Goal: Information Seeking & Learning: Learn about a topic

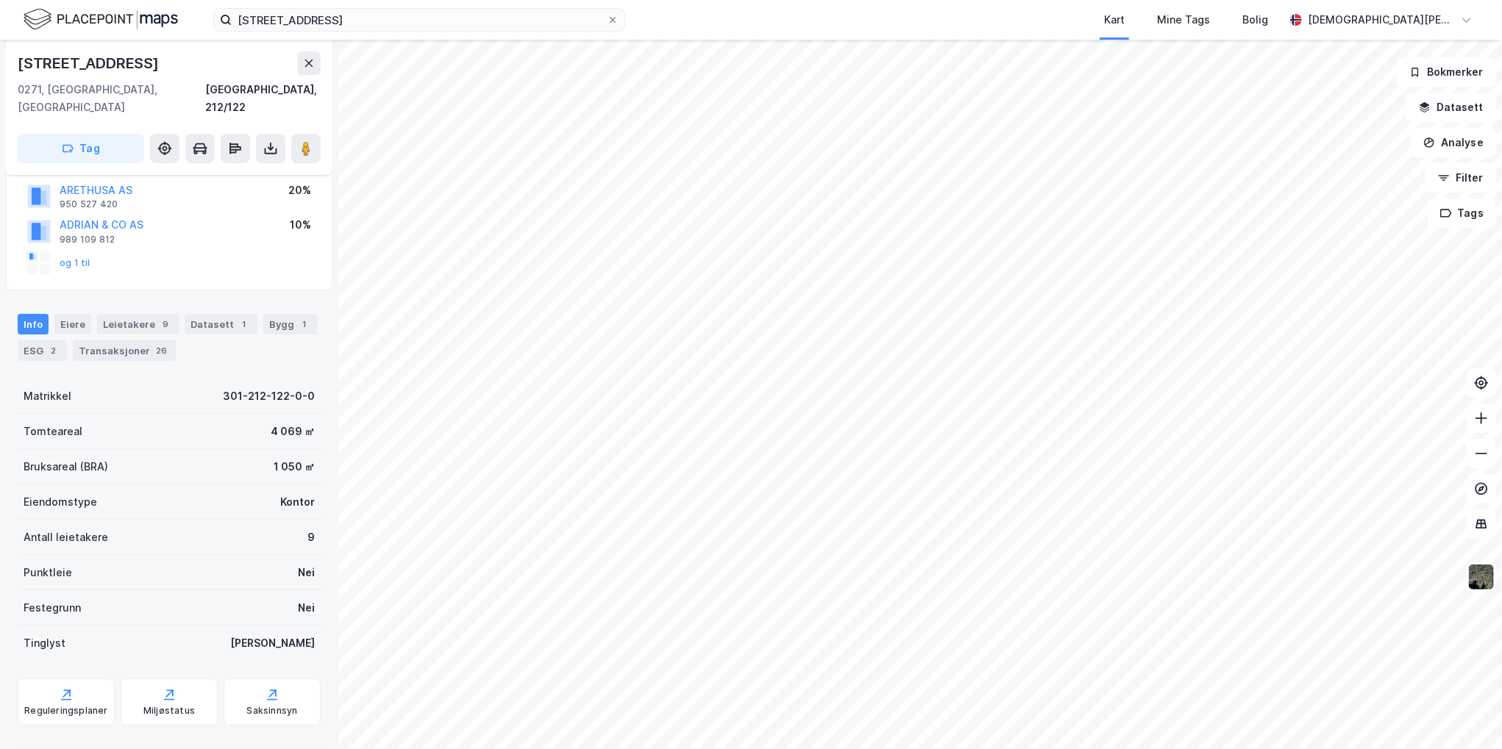
scroll to position [144, 0]
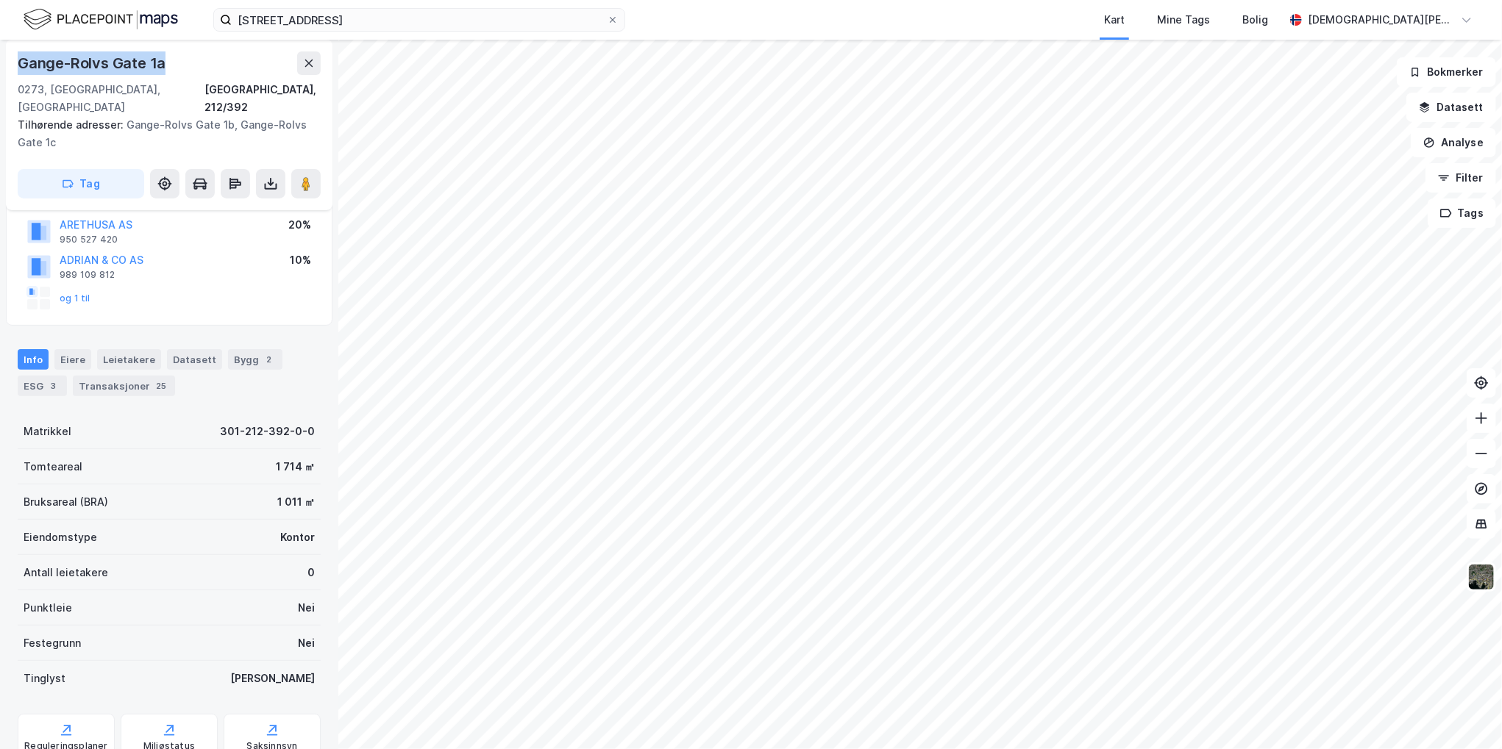
drag, startPoint x: 168, startPoint y: 68, endPoint x: 8, endPoint y: 66, distance: 159.6
click at [8, 66] on div "Gange-[STREET_ADDRESS][GEOGRAPHIC_DATA] Tilhørende adresser: [GEOGRAPHIC_DATA] …" at bounding box center [169, 125] width 327 height 171
copy div "Gange-Rolvs Gate 1a"
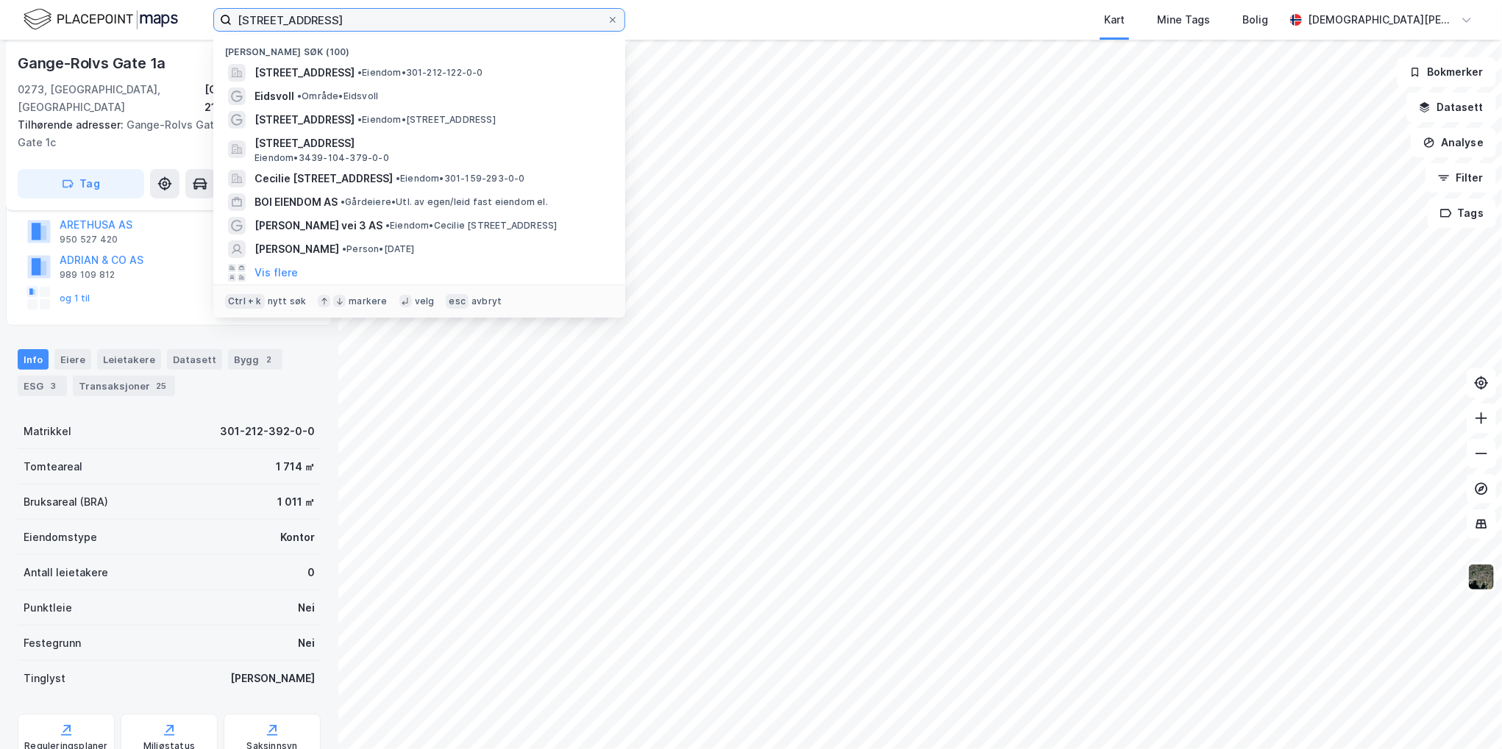
drag, startPoint x: 350, startPoint y: 19, endPoint x: 132, endPoint y: 1, distance: 219.2
click at [129, 1] on div "[STREET_ADDRESS] Nylige søk (100) [STREET_ADDRESS] • Eiendom • 301-212-122-0-0 …" at bounding box center [751, 20] width 1502 height 40
paste input "Konglungfaret 47,"
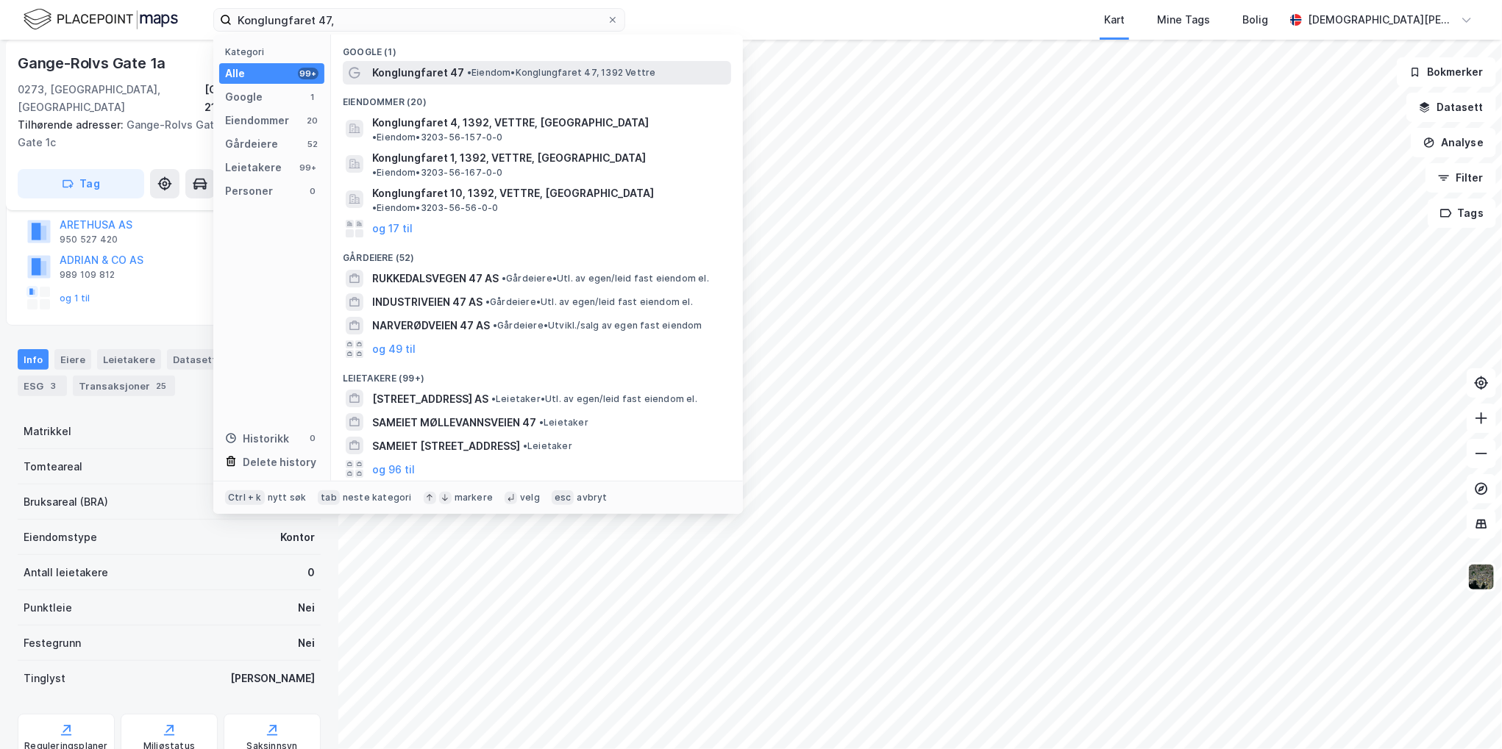
click at [481, 74] on span "• Eiendom • [STREET_ADDRESS][PERSON_NAME]" at bounding box center [561, 73] width 189 height 12
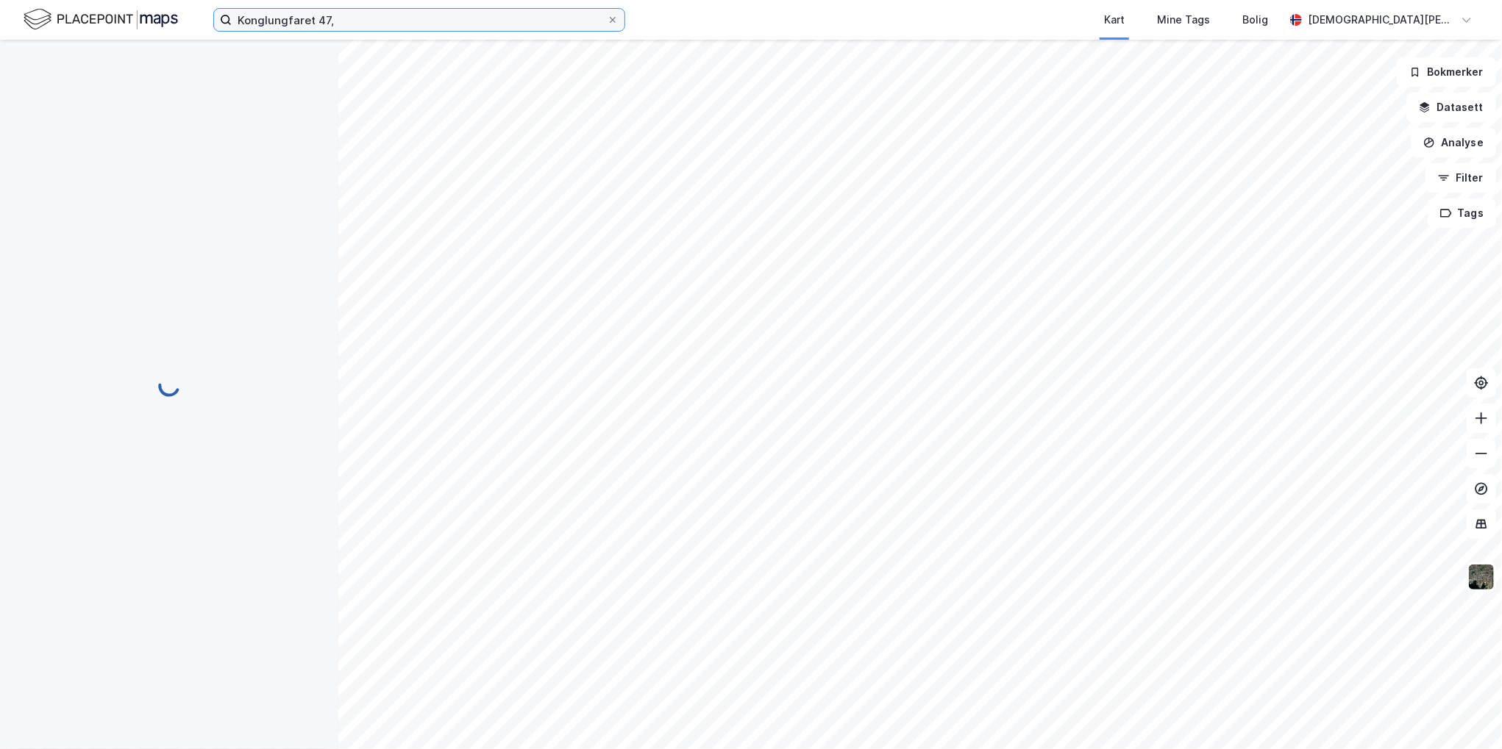
click at [346, 21] on input "Konglungfaret 47," at bounding box center [419, 20] width 375 height 22
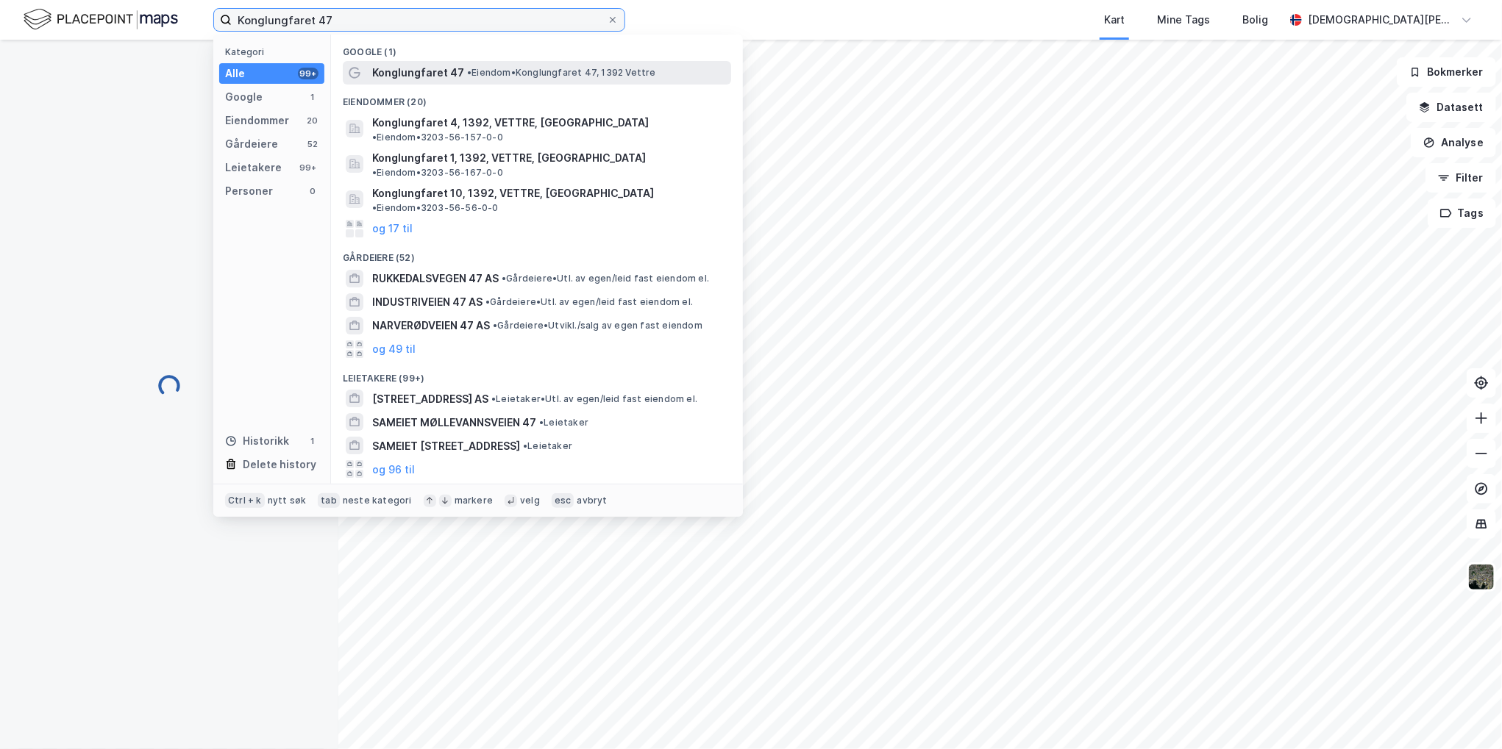
type input "Konglungfaret 47"
click at [457, 73] on span "Konglungfaret 47" at bounding box center [418, 73] width 92 height 18
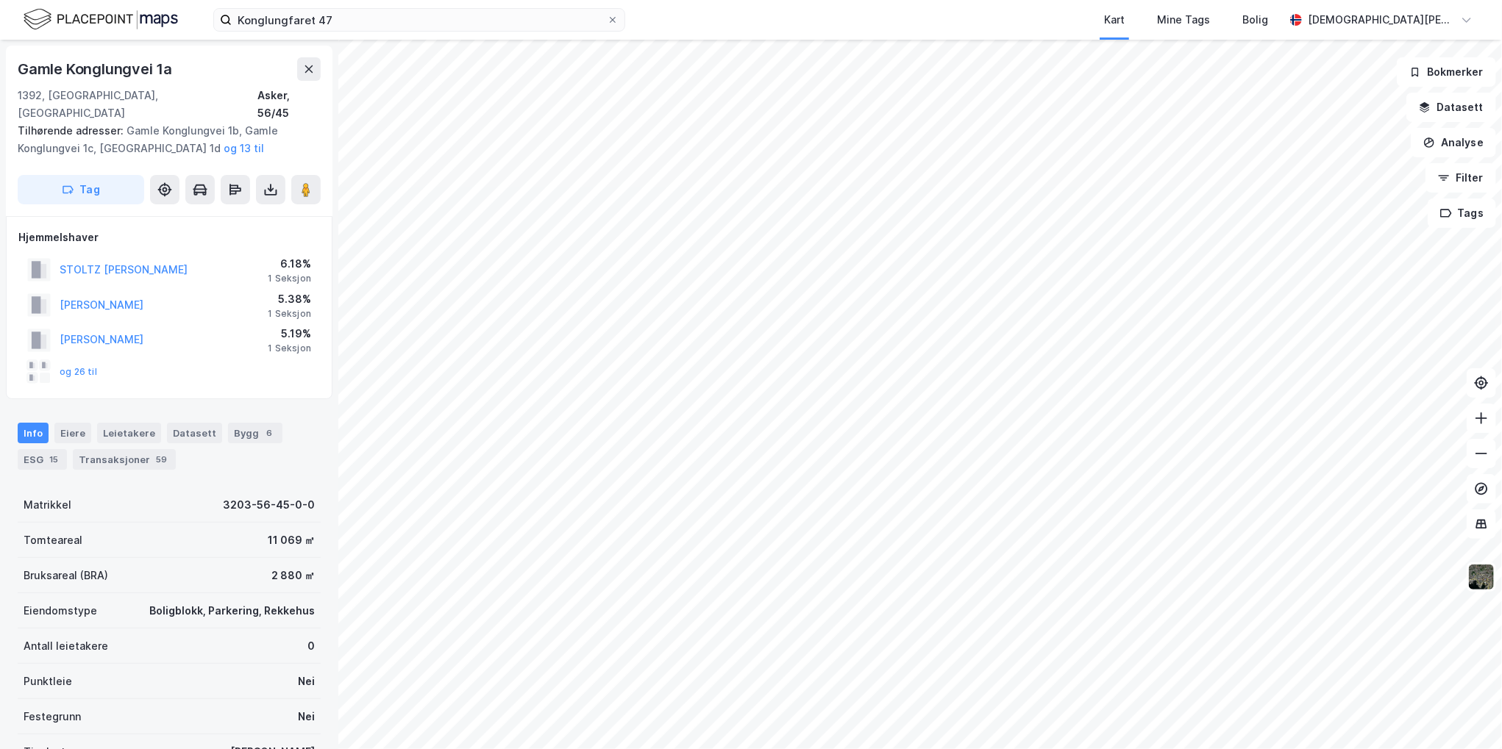
scroll to position [3, 0]
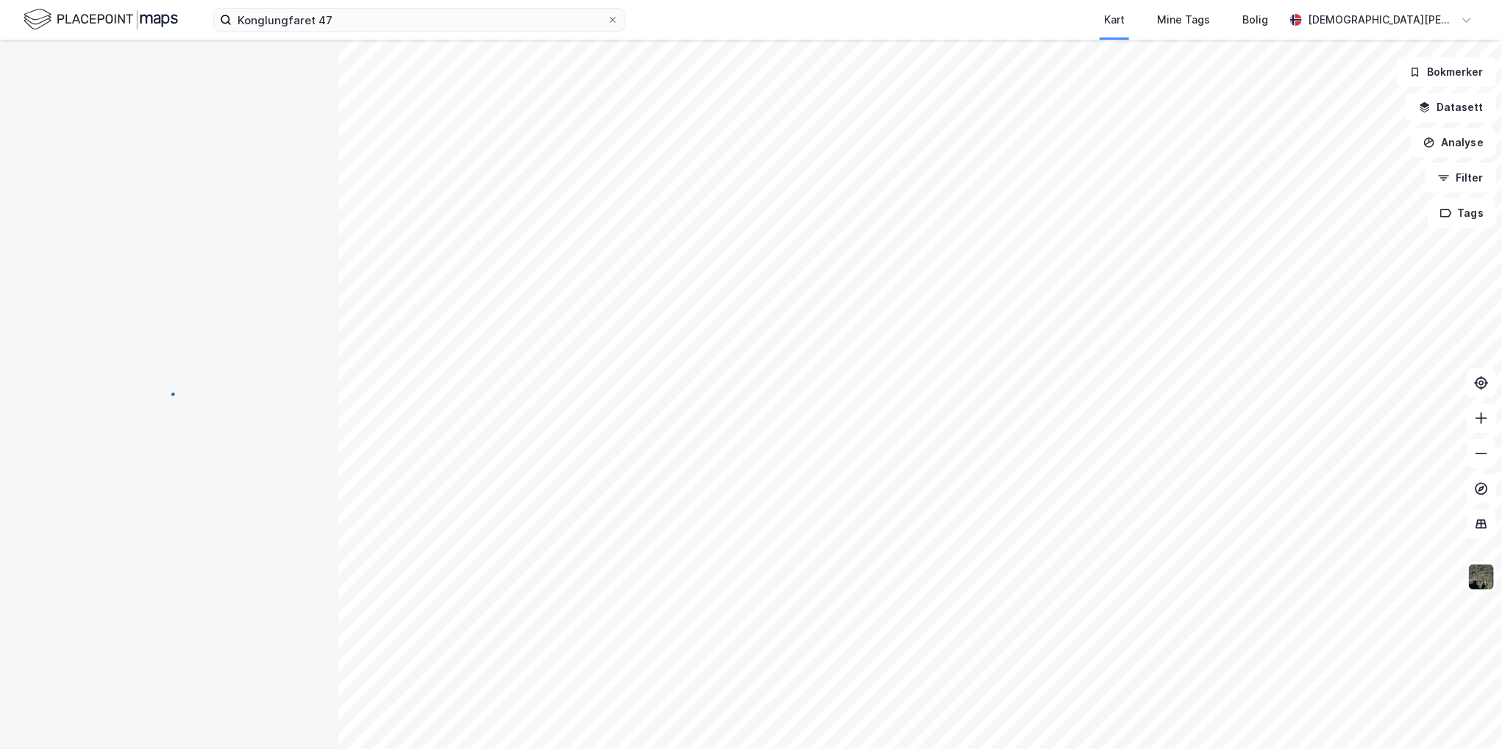
scroll to position [3, 0]
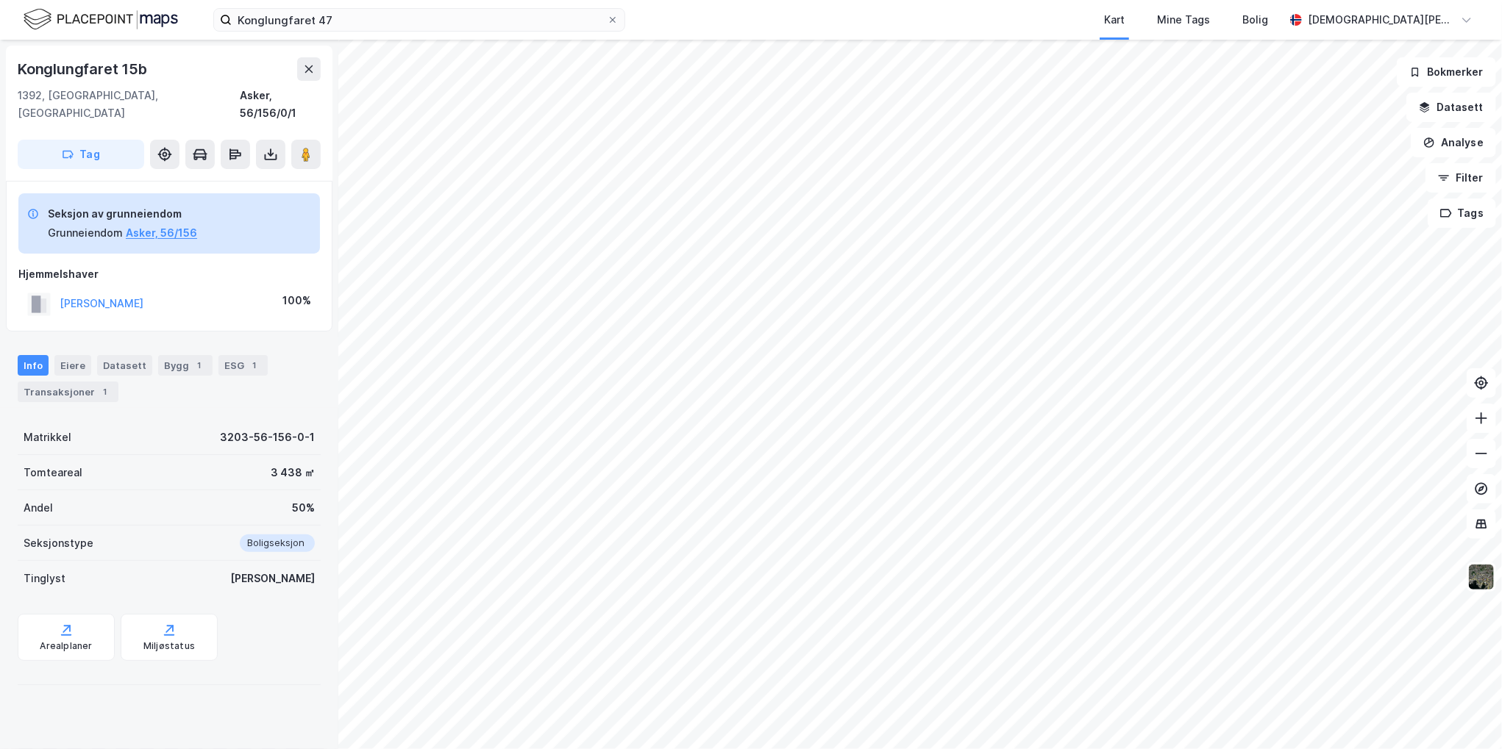
scroll to position [3, 0]
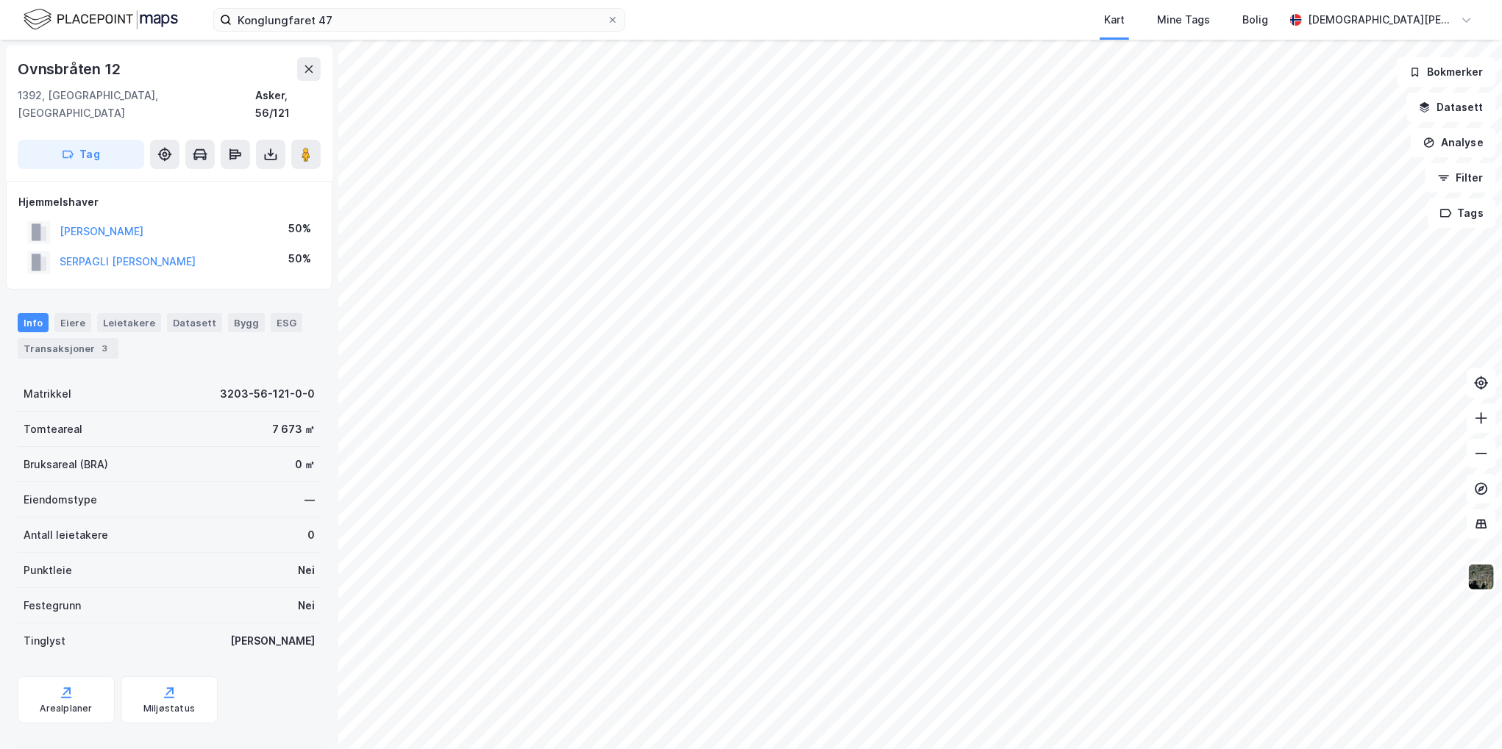
scroll to position [3, 0]
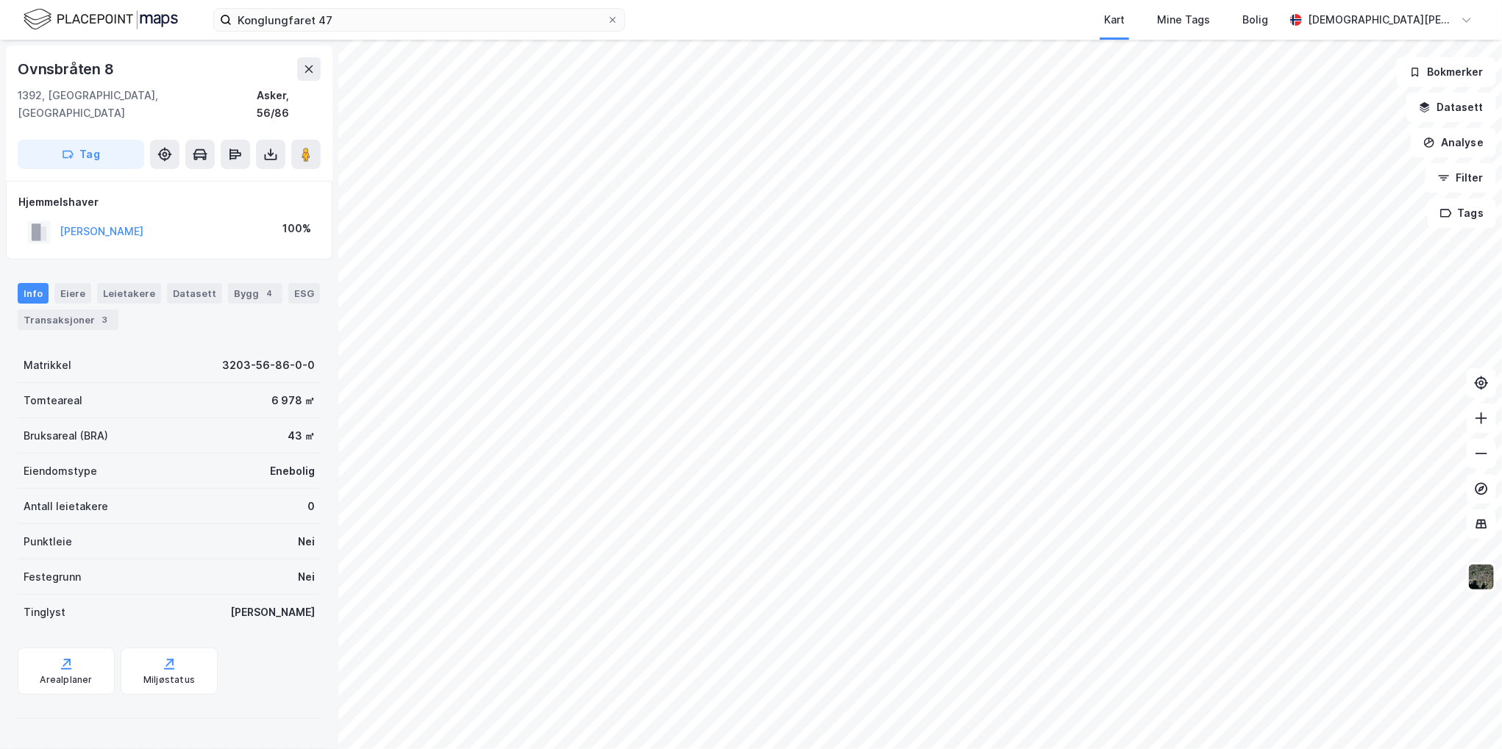
scroll to position [3, 0]
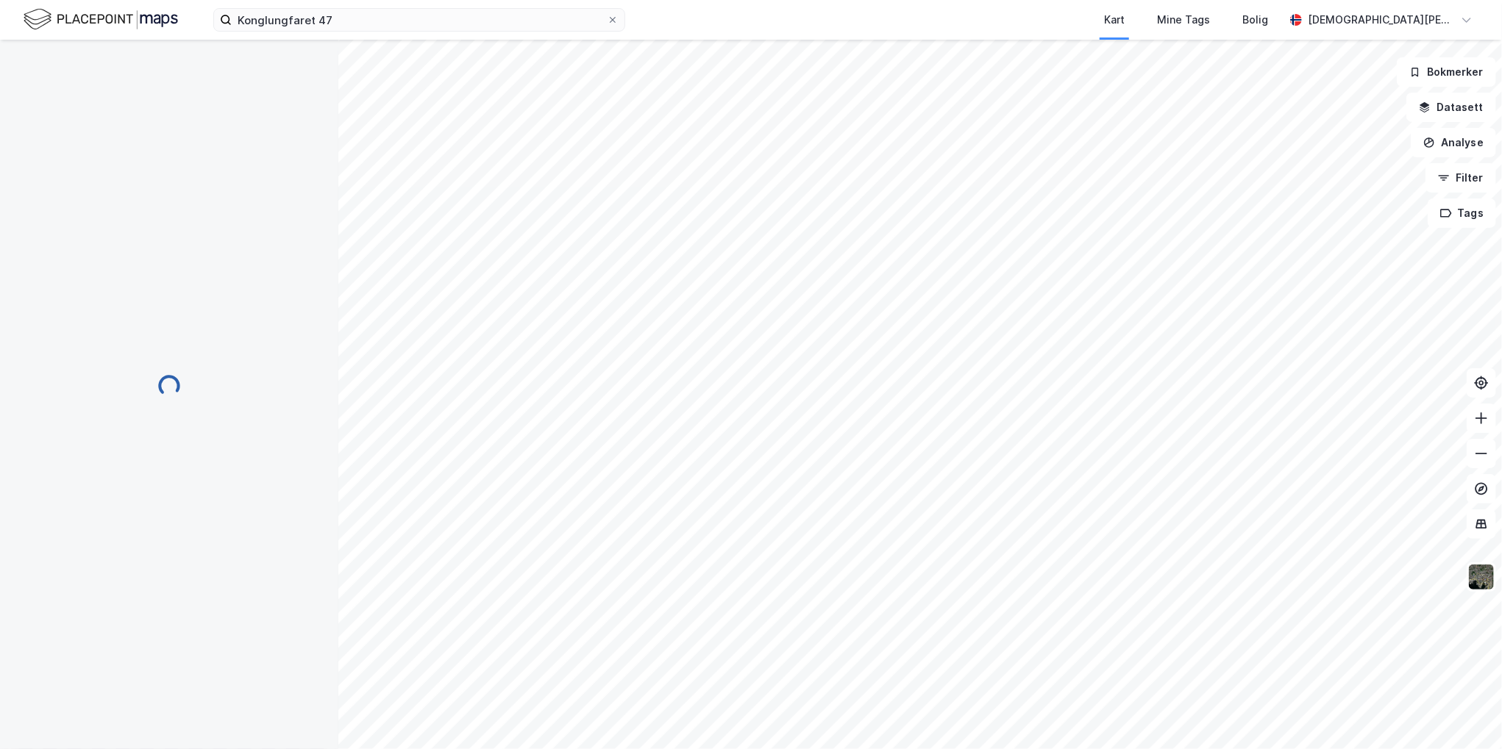
scroll to position [3, 0]
